Goal: Task Accomplishment & Management: Complete application form

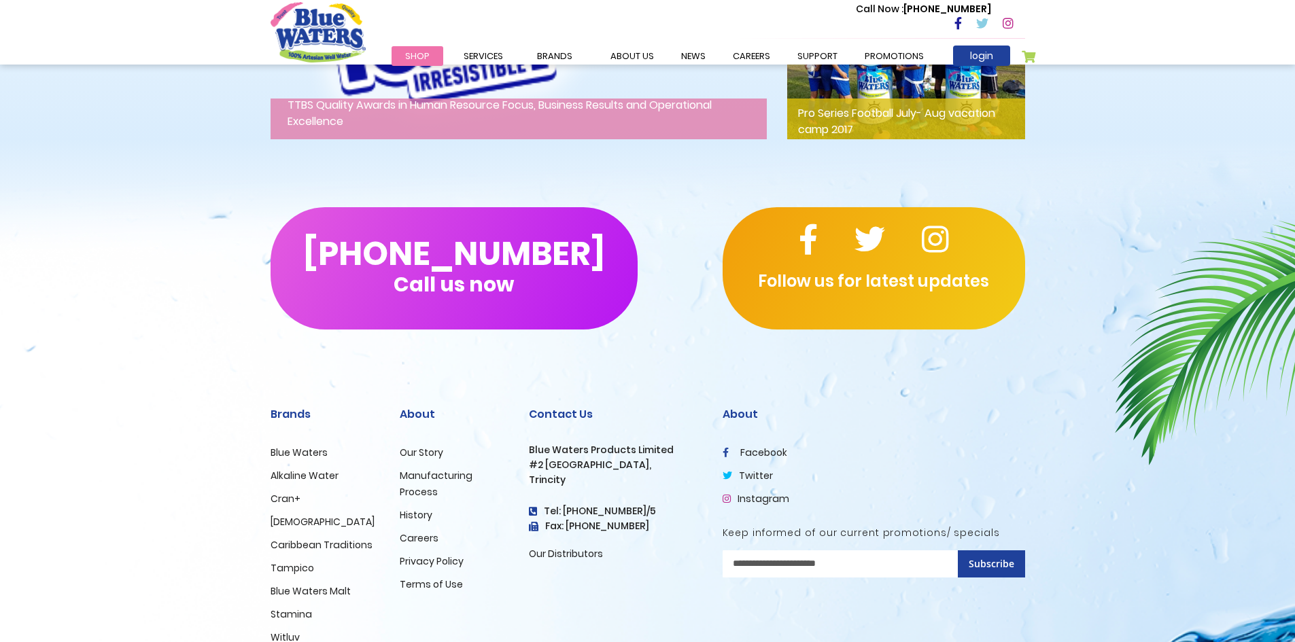
scroll to position [2194, 0]
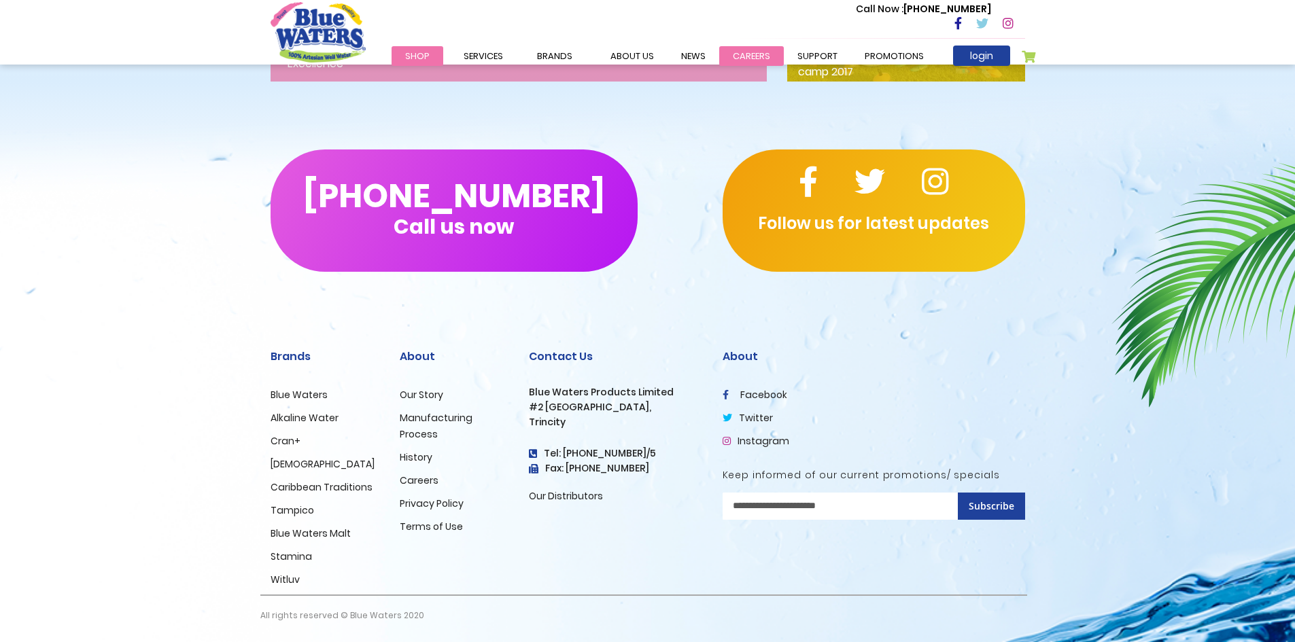
click at [743, 50] on link "careers" at bounding box center [751, 56] width 65 height 20
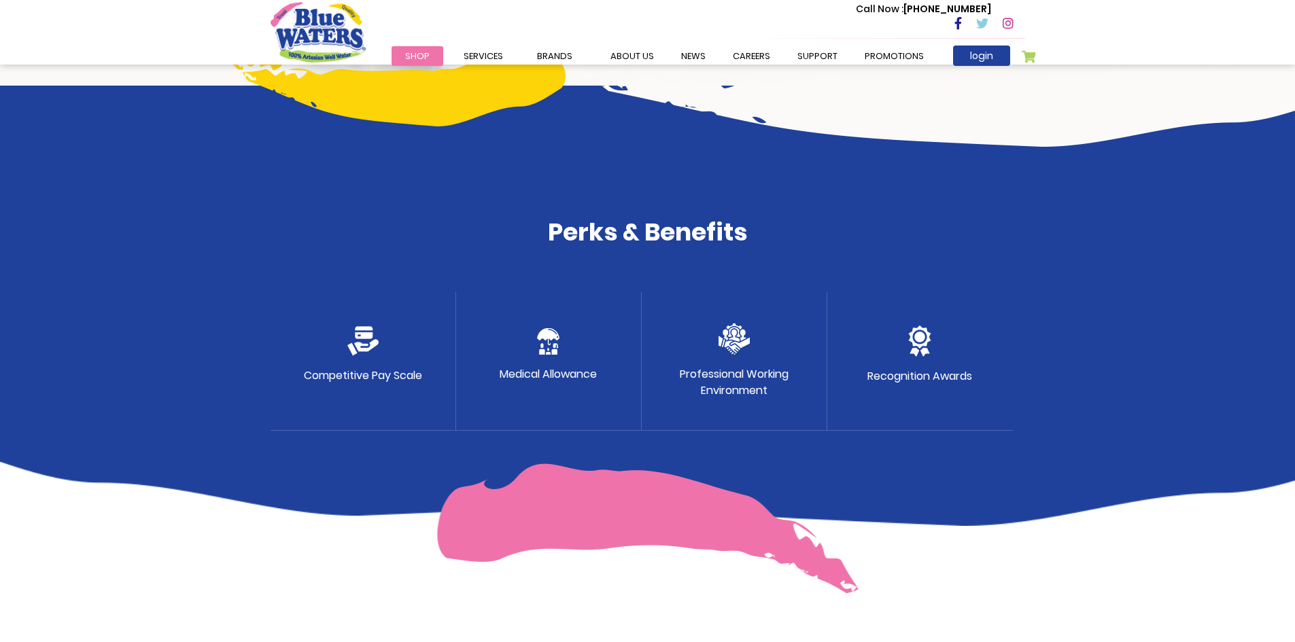
scroll to position [612, 0]
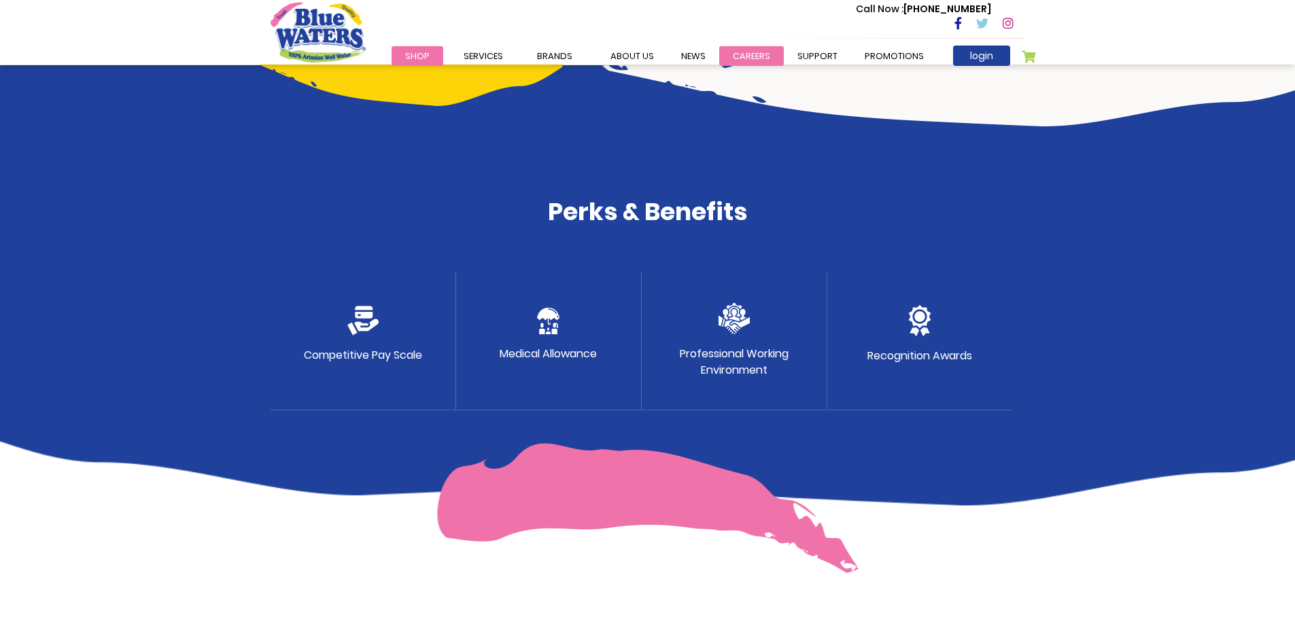
click at [744, 58] on link "careers" at bounding box center [751, 56] width 65 height 20
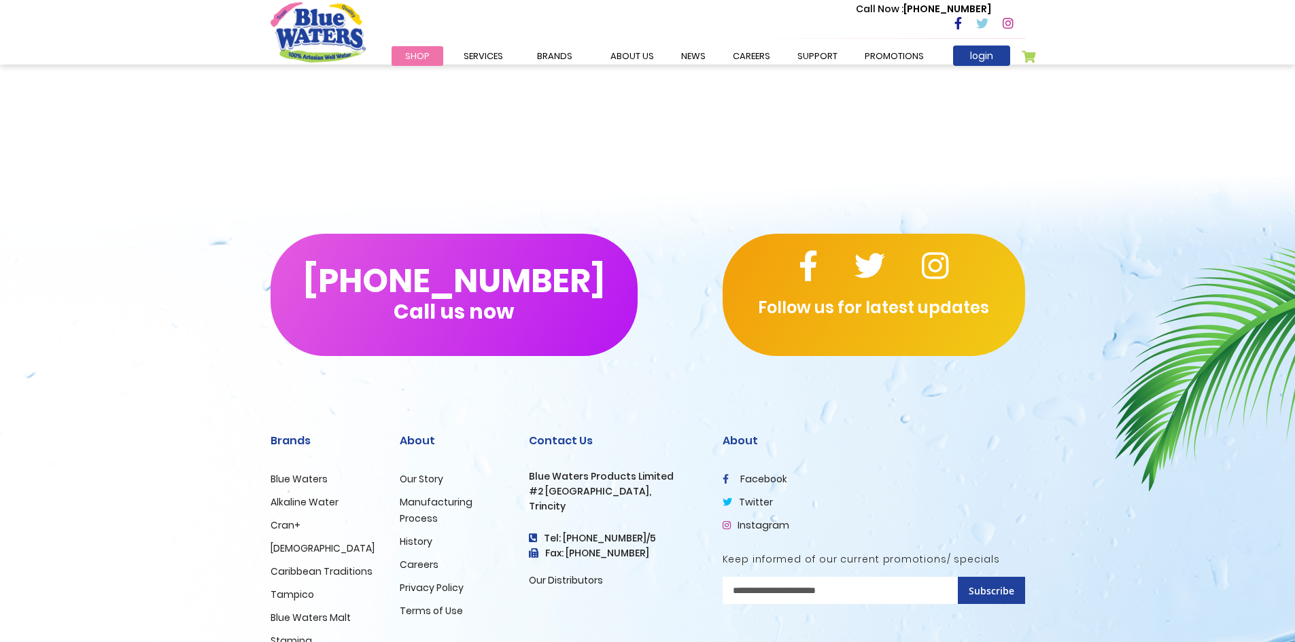
scroll to position [1240, 0]
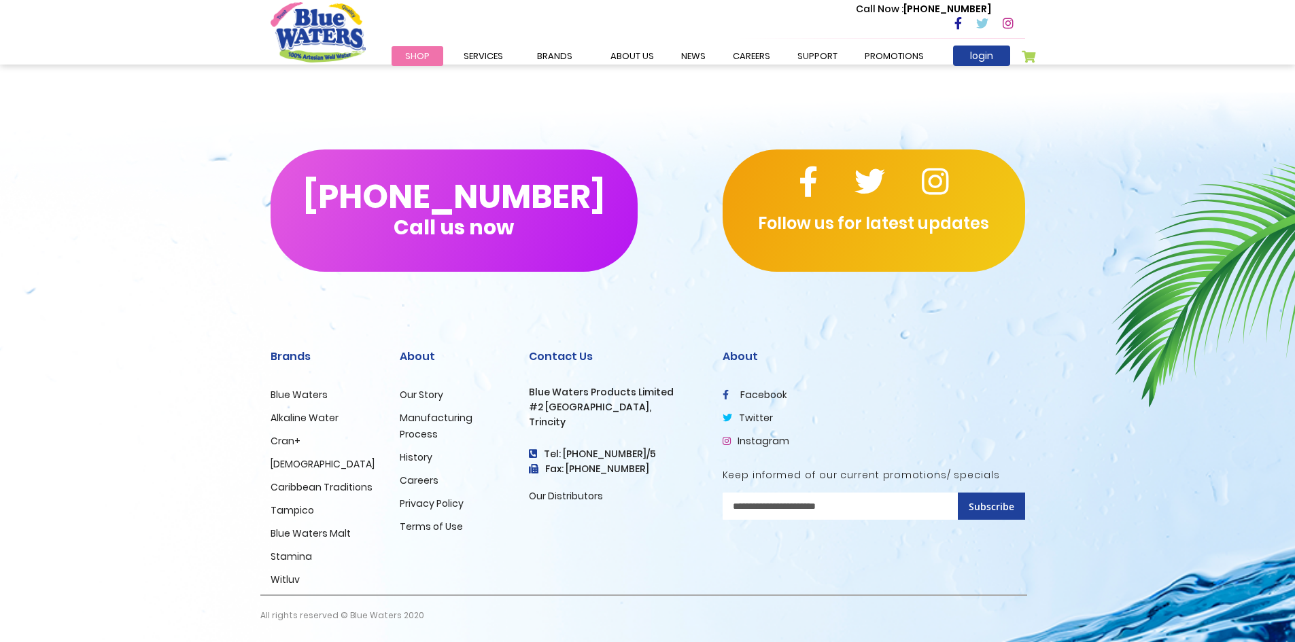
click at [412, 483] on link "Careers" at bounding box center [419, 481] width 39 height 14
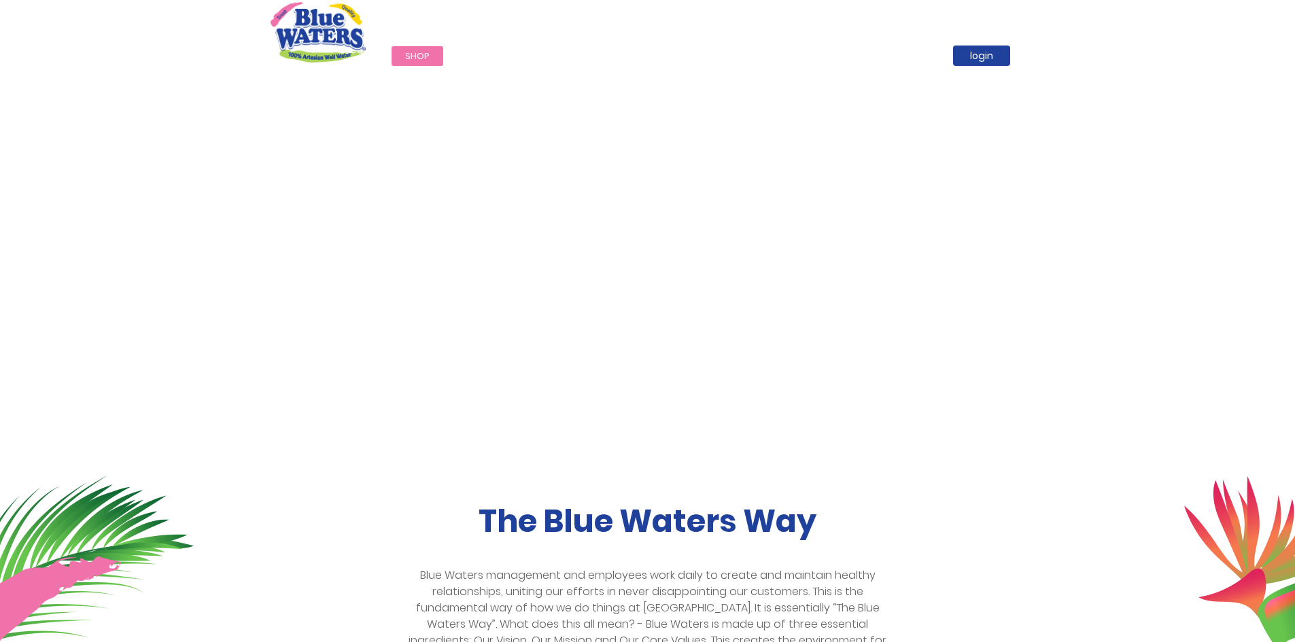
scroll to position [2194, 0]
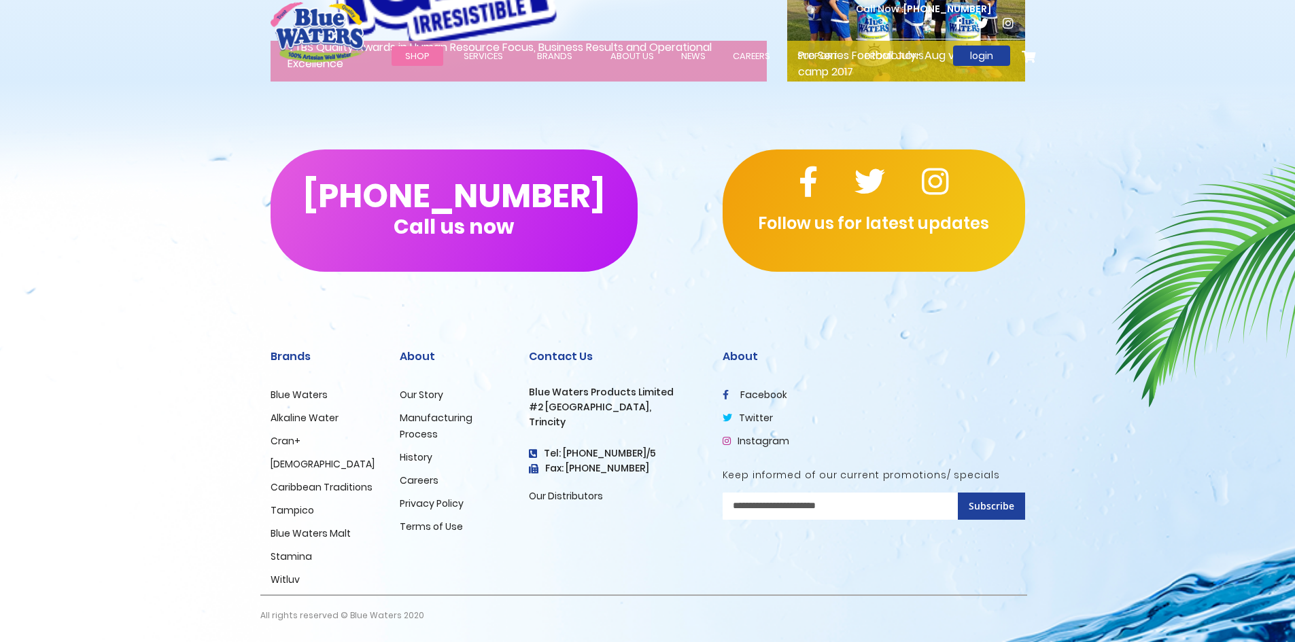
click at [415, 489] on ul "Our Story Manufacturing Process History Careers Privacy Policy Terms of Use" at bounding box center [454, 461] width 109 height 148
click at [419, 481] on link "Careers" at bounding box center [419, 481] width 39 height 14
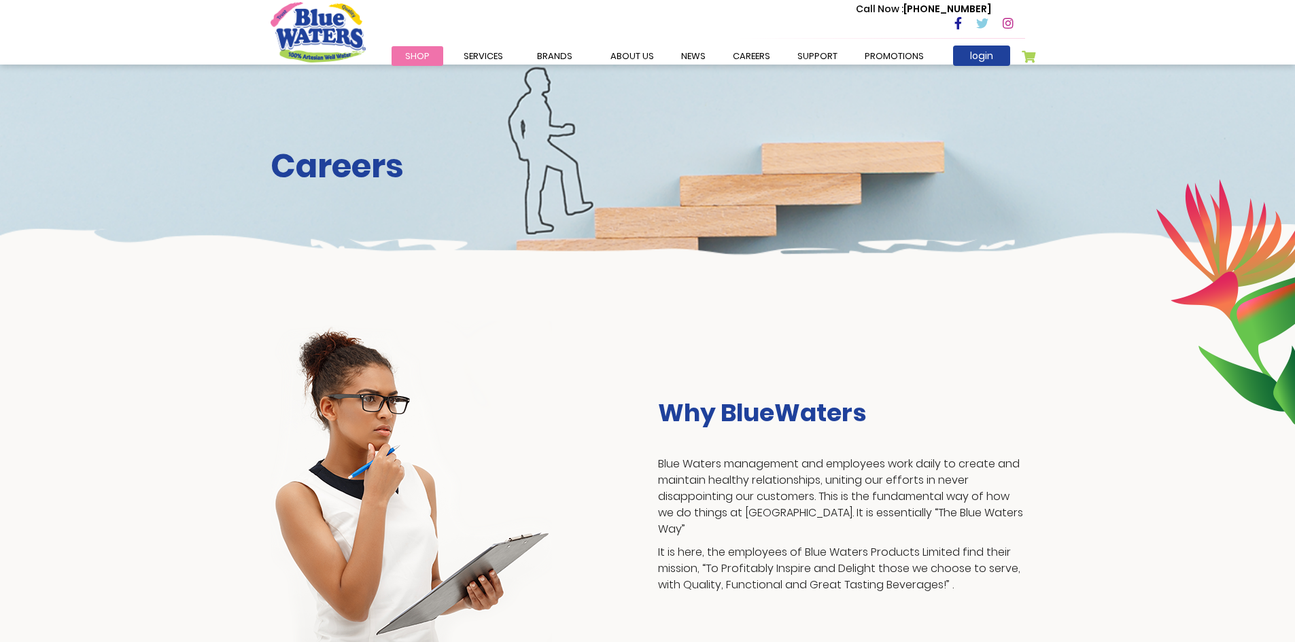
click at [749, 46] on div "Call Now : [PHONE_NUMBER]" at bounding box center [705, 24] width 639 height 47
click at [750, 51] on link "careers" at bounding box center [751, 56] width 65 height 20
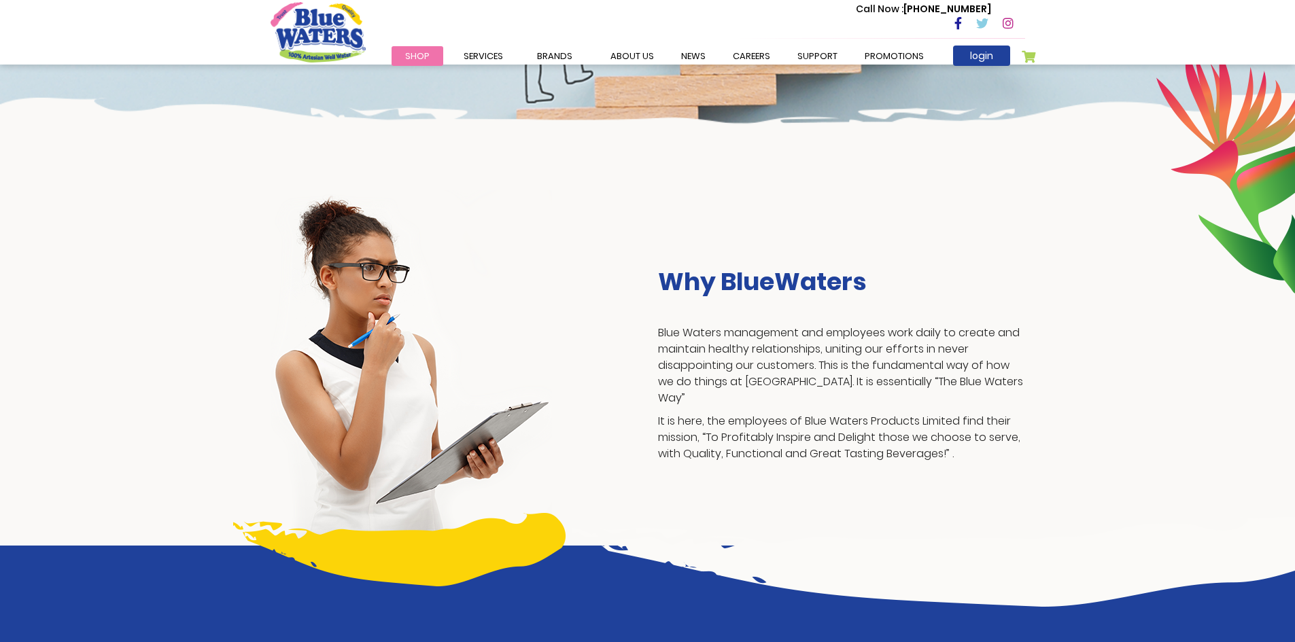
scroll to position [136, 0]
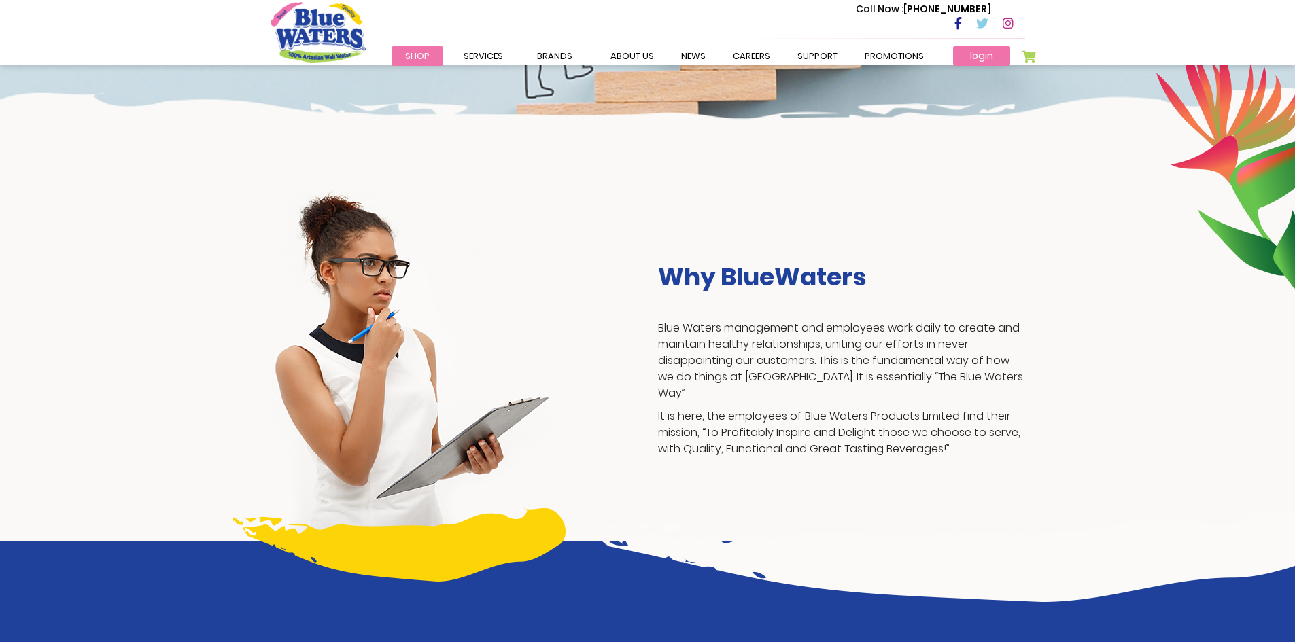
click at [978, 62] on link "login" at bounding box center [981, 56] width 57 height 20
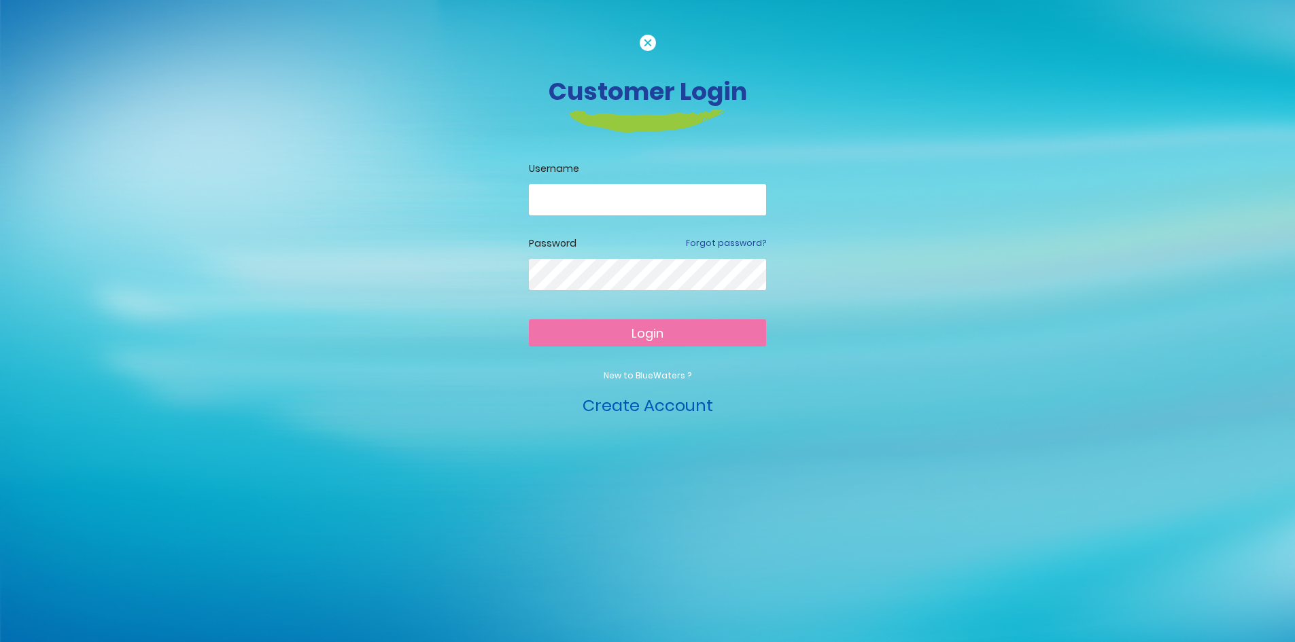
click at [677, 406] on link "Create Account" at bounding box center [648, 405] width 131 height 22
